Goal: Task Accomplishment & Management: Use online tool/utility

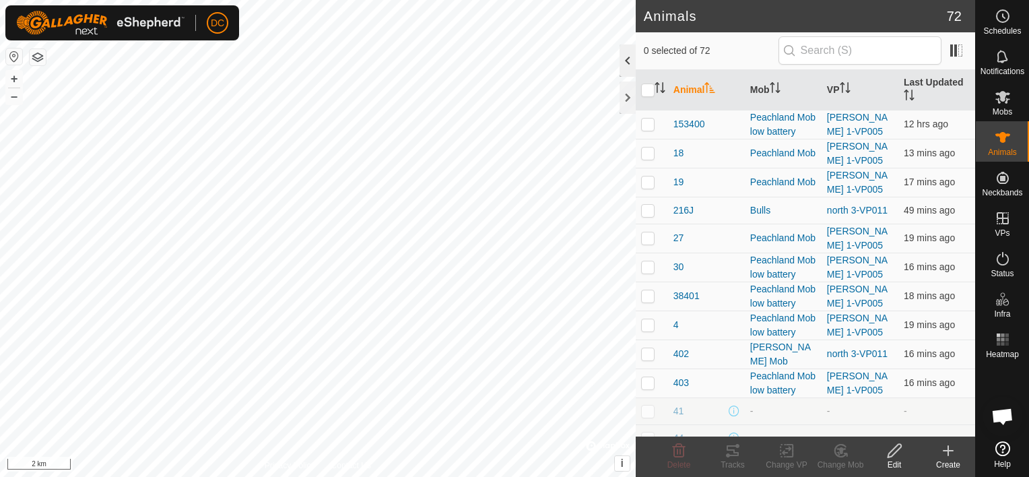
click at [627, 58] on div at bounding box center [628, 60] width 16 height 32
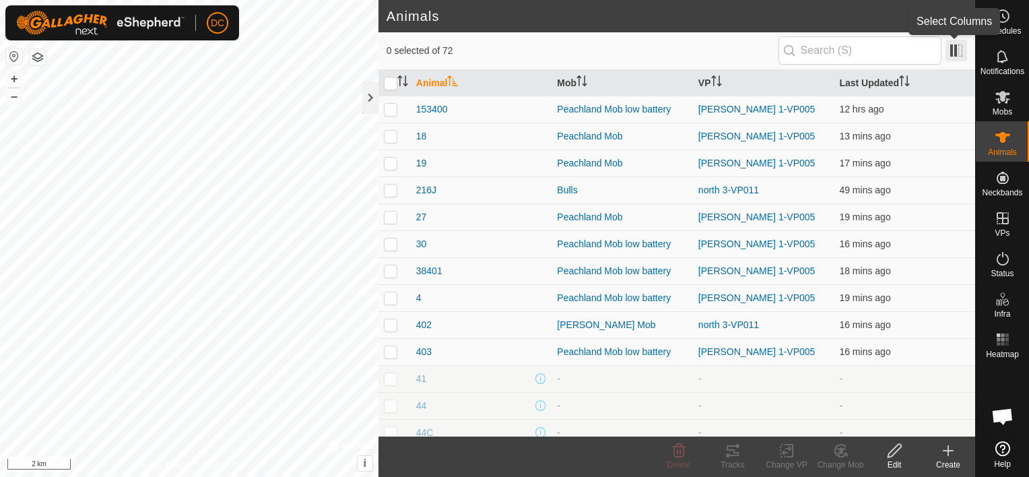
click at [952, 54] on span at bounding box center [956, 51] width 22 height 22
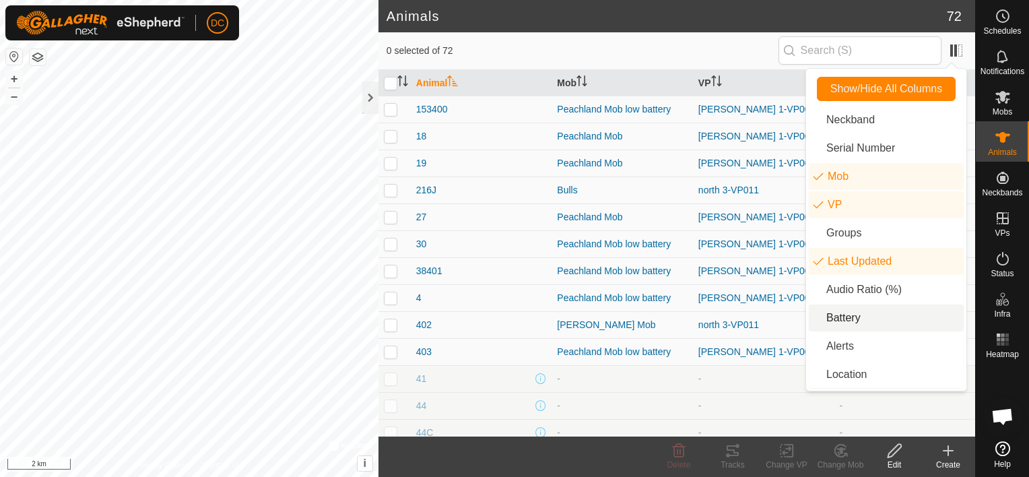
click at [815, 314] on li "Battery" at bounding box center [886, 317] width 155 height 27
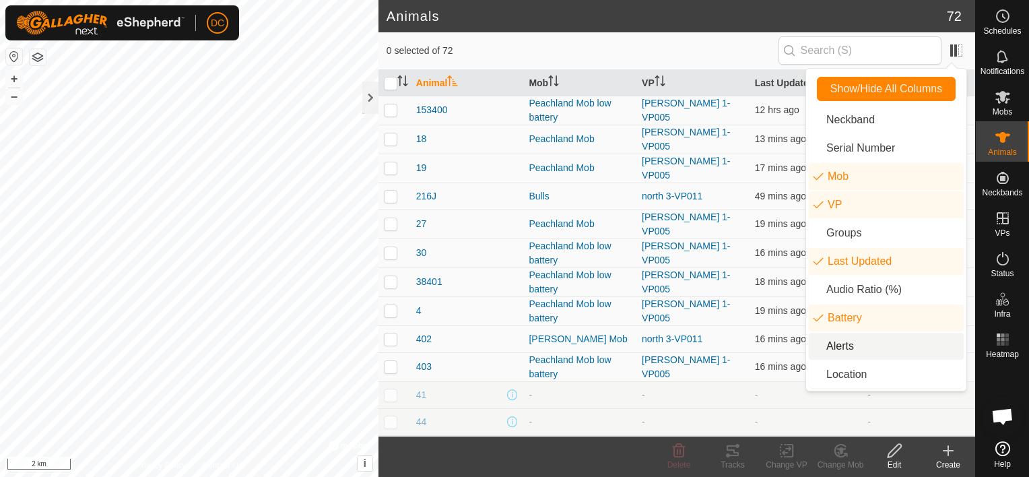
click at [818, 345] on li "Alerts" at bounding box center [886, 346] width 155 height 27
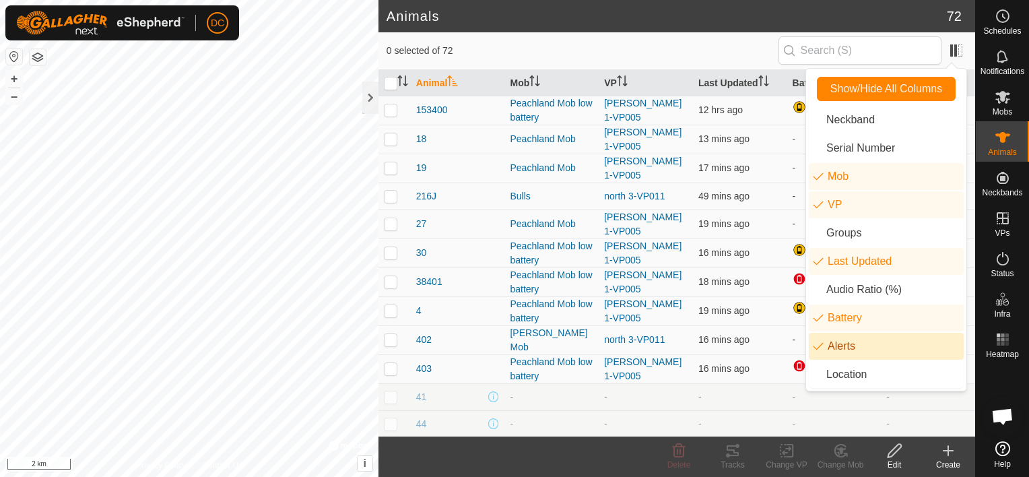
click at [694, 393] on td "-" at bounding box center [740, 396] width 94 height 27
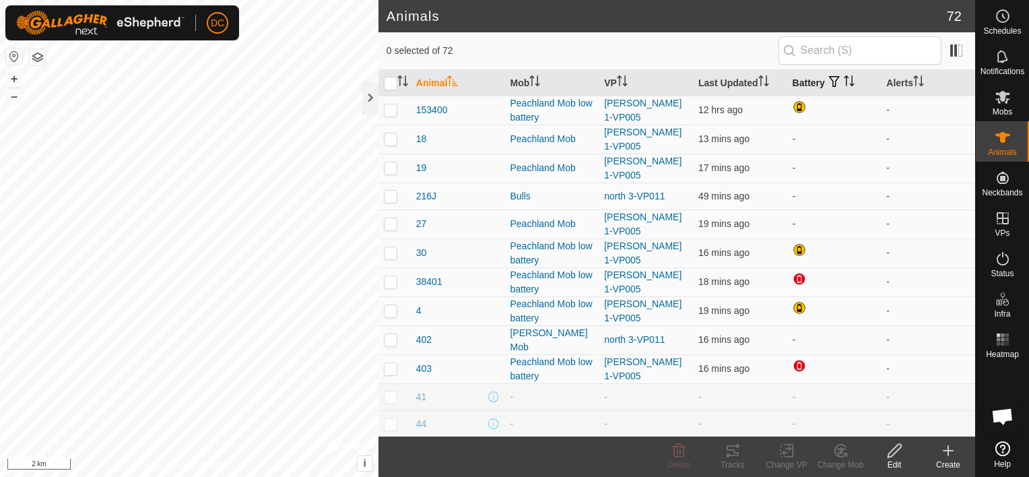
click at [844, 79] on icon "Activate to sort" at bounding box center [849, 80] width 11 height 11
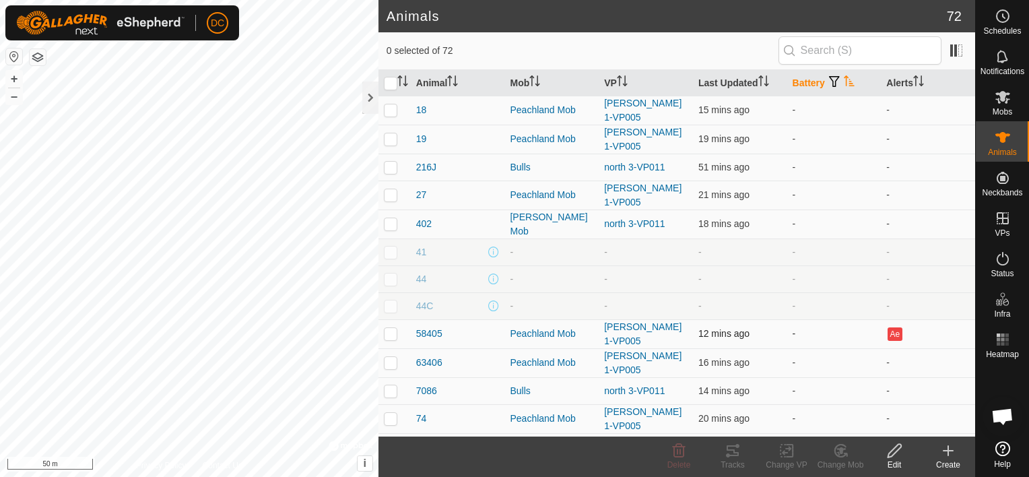
click at [387, 328] on p-checkbox at bounding box center [390, 333] width 13 height 11
checkbox input "true"
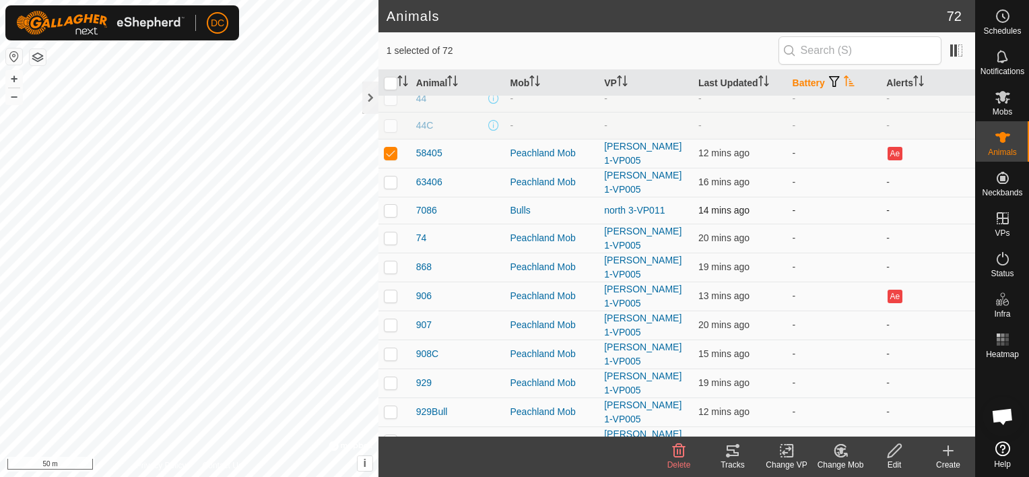
scroll to position [202, 0]
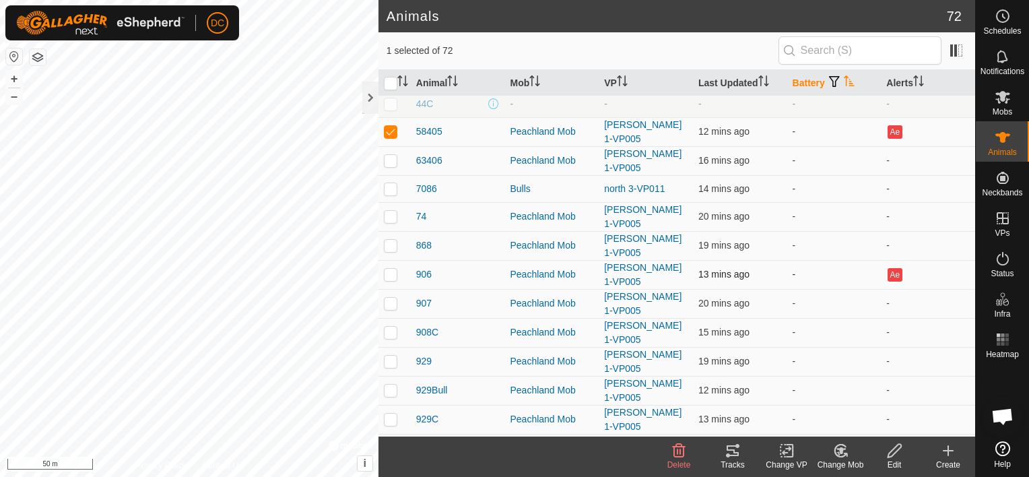
click at [387, 269] on p-checkbox at bounding box center [390, 274] width 13 height 11
checkbox input "true"
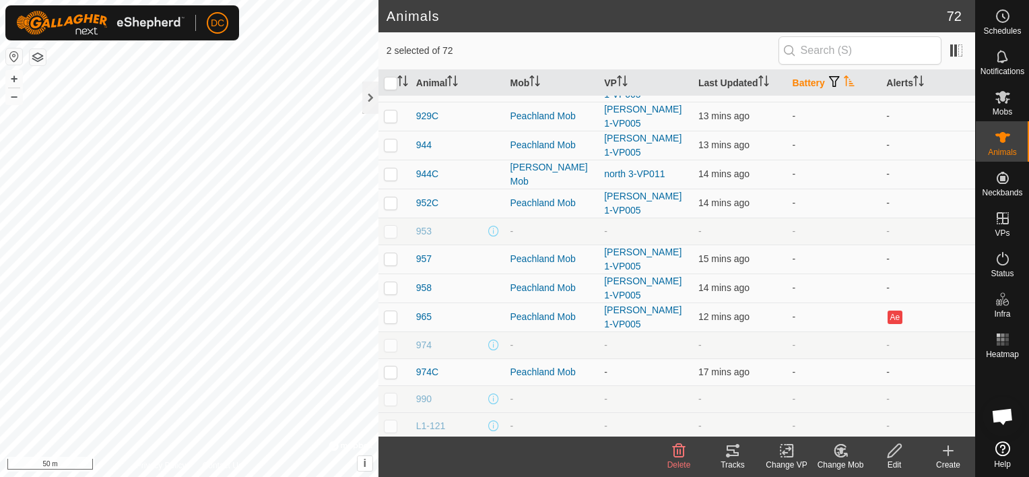
scroll to position [539, 0]
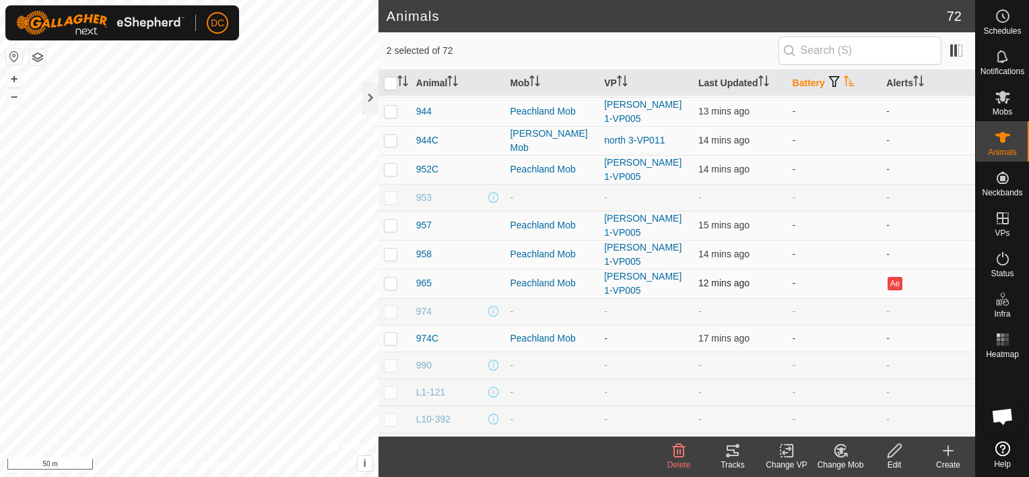
click at [390, 277] on p-checkbox at bounding box center [390, 282] width 13 height 11
checkbox input "true"
click at [733, 449] on icon at bounding box center [733, 450] width 12 height 11
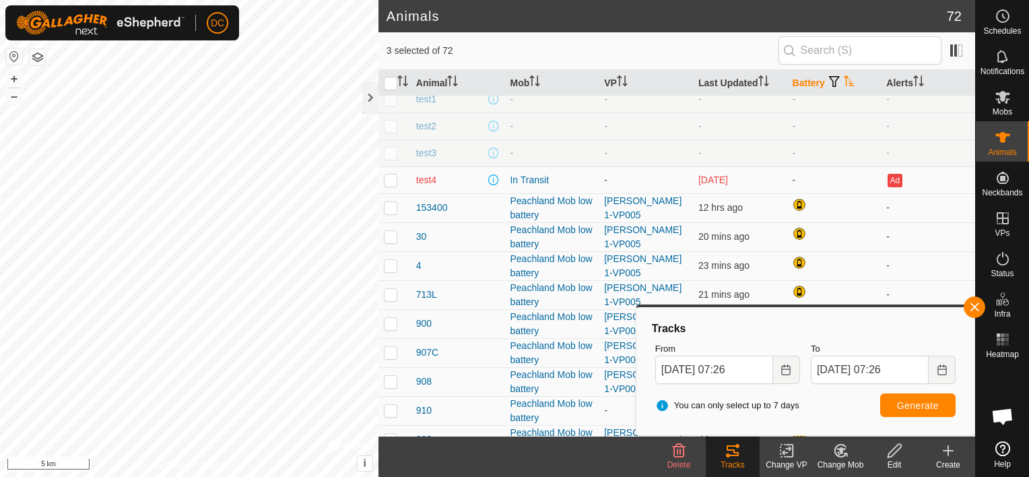
scroll to position [1347, 0]
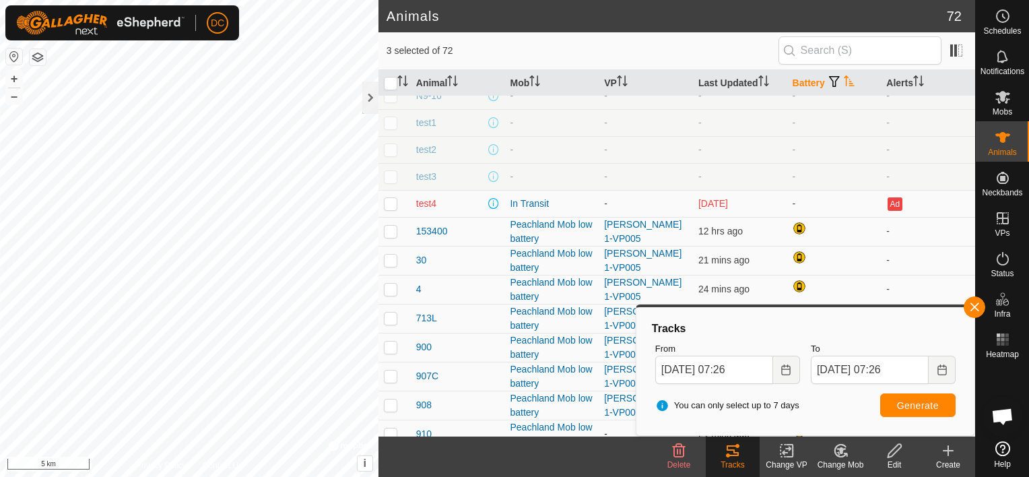
click at [391, 428] on p-checkbox at bounding box center [390, 433] width 13 height 11
checkbox input "true"
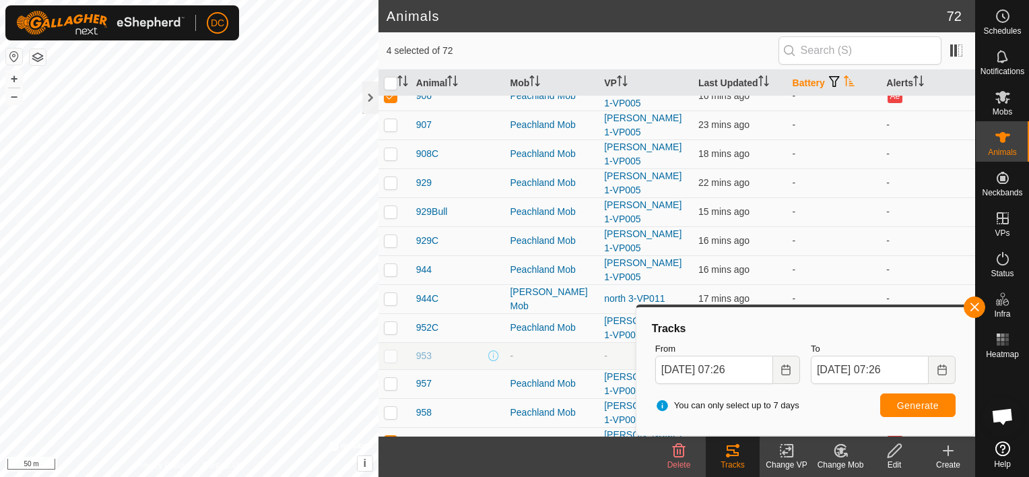
scroll to position [355, 0]
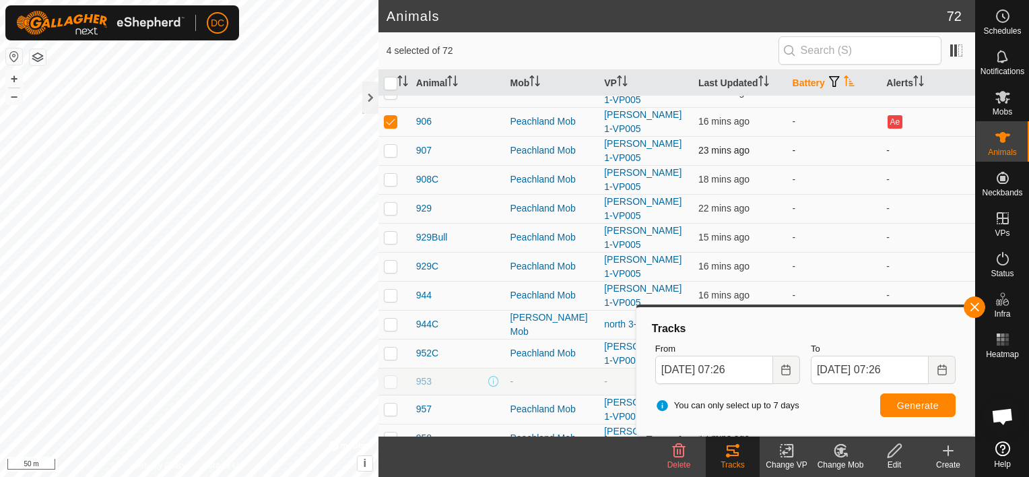
click at [387, 145] on p-checkbox at bounding box center [390, 150] width 13 height 11
checkbox input "false"
click at [388, 403] on p-checkbox at bounding box center [390, 408] width 13 height 11
checkbox input "true"
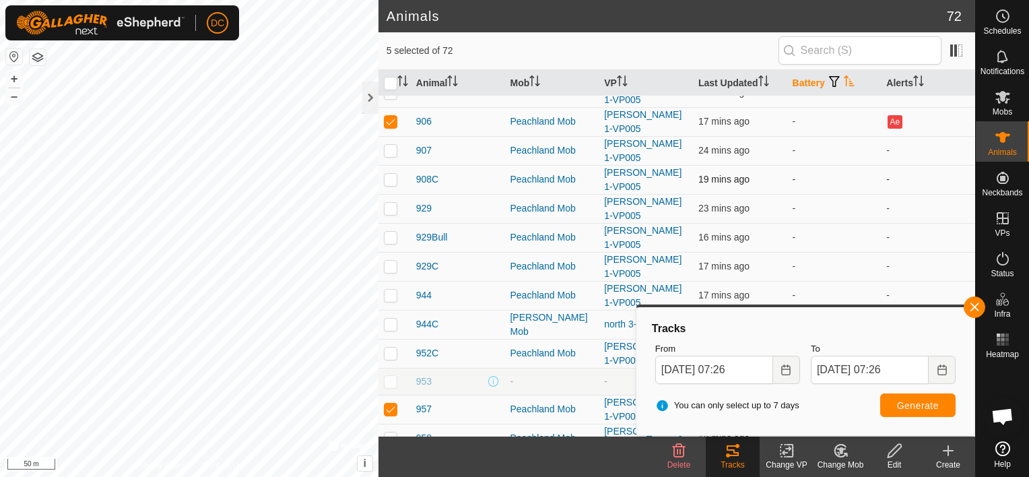
click at [386, 174] on p-checkbox at bounding box center [390, 179] width 13 height 11
checkbox input "true"
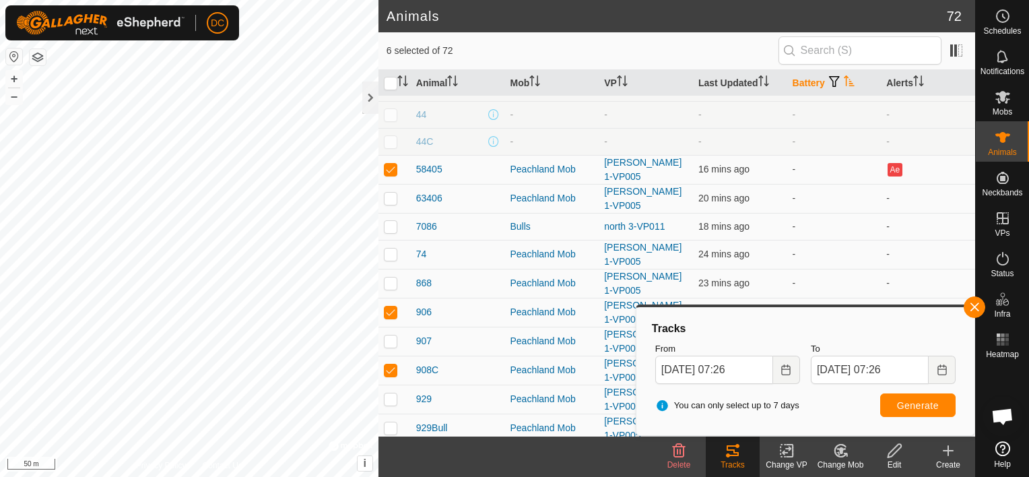
scroll to position [153, 0]
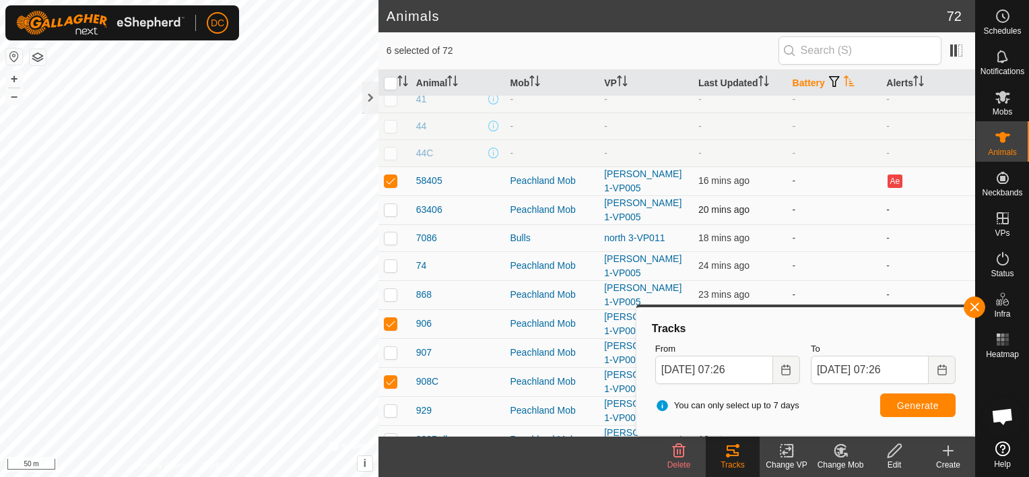
click at [395, 204] on p-checkbox at bounding box center [390, 209] width 13 height 11
checkbox input "true"
click at [907, 404] on span "Generate" at bounding box center [918, 405] width 42 height 11
click at [813, 251] on td "-" at bounding box center [834, 265] width 94 height 29
